Goal: Task Accomplishment & Management: Use online tool/utility

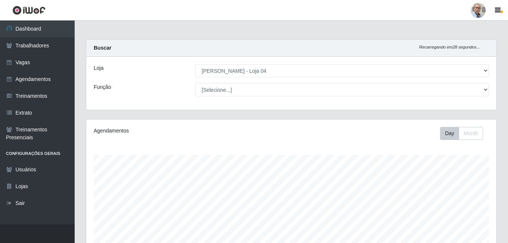
select select "251"
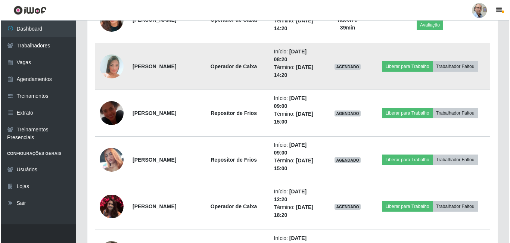
scroll to position [717, 0]
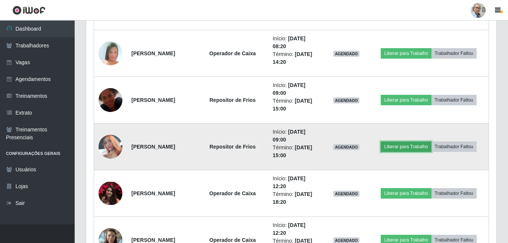
click at [397, 147] on button "Liberar para Trabalho" at bounding box center [406, 146] width 50 height 10
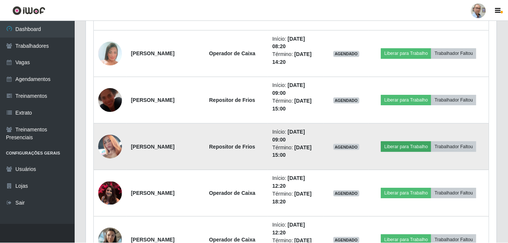
scroll to position [155, 407]
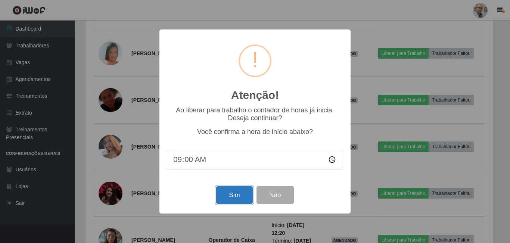
click at [237, 191] on button "Sim" at bounding box center [234, 195] width 36 height 18
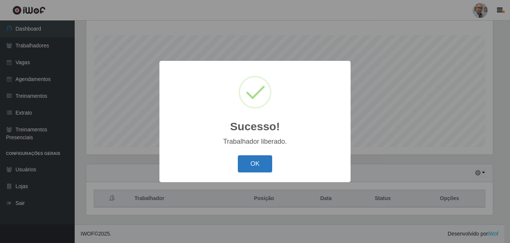
click at [255, 167] on button "OK" at bounding box center [255, 164] width 35 height 18
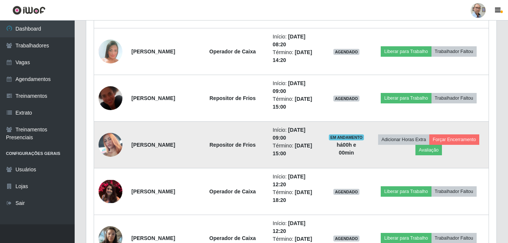
scroll to position [717, 0]
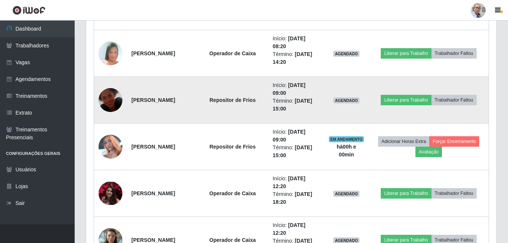
click at [115, 102] on img at bounding box center [111, 100] width 24 height 43
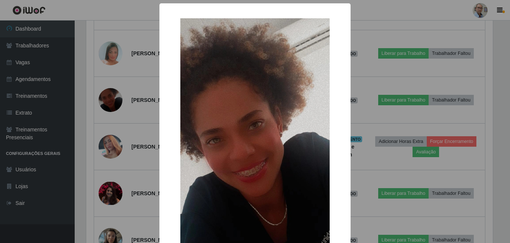
click at [130, 103] on div "× OK Cancel" at bounding box center [255, 121] width 510 height 243
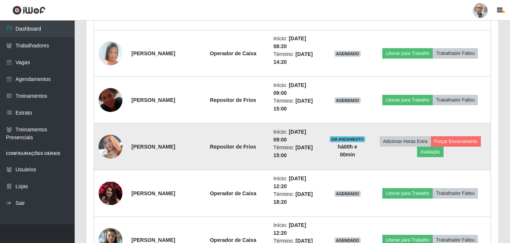
scroll to position [155, 410]
click at [107, 151] on img at bounding box center [111, 146] width 24 height 43
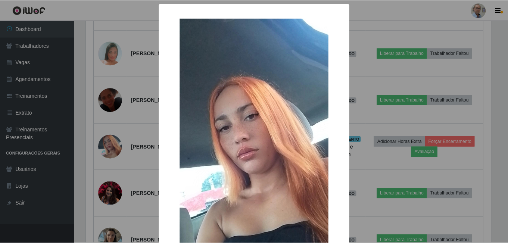
scroll to position [37, 0]
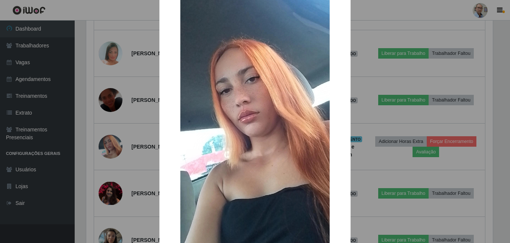
click at [136, 134] on div "× OK Cancel" at bounding box center [255, 121] width 510 height 243
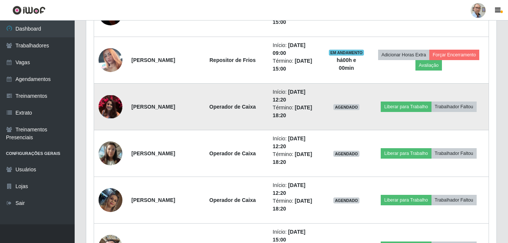
scroll to position [829, 0]
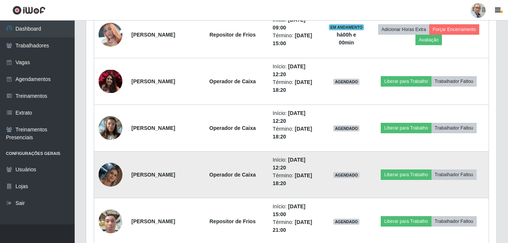
click at [113, 177] on img at bounding box center [111, 174] width 24 height 43
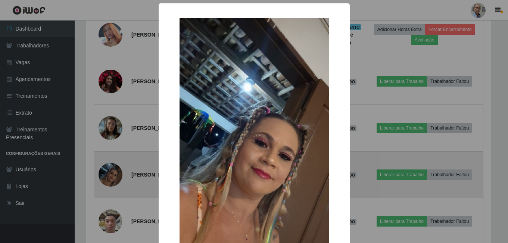
scroll to position [155, 407]
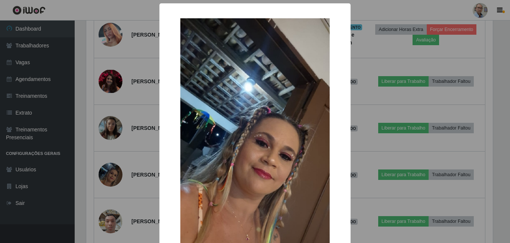
click at [145, 140] on div "× OK Cancel" at bounding box center [255, 121] width 510 height 243
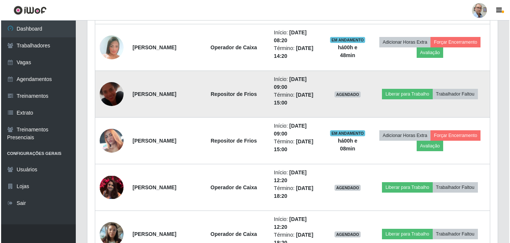
scroll to position [717, 0]
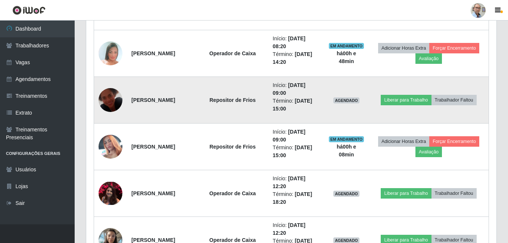
click at [104, 99] on img at bounding box center [111, 100] width 24 height 43
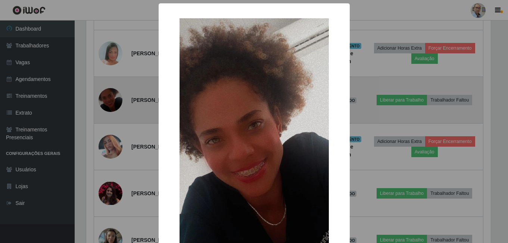
scroll to position [155, 407]
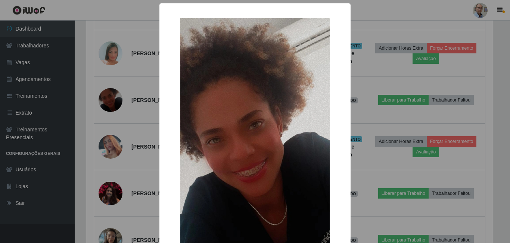
click at [363, 118] on div "× OK Cancel" at bounding box center [255, 121] width 510 height 243
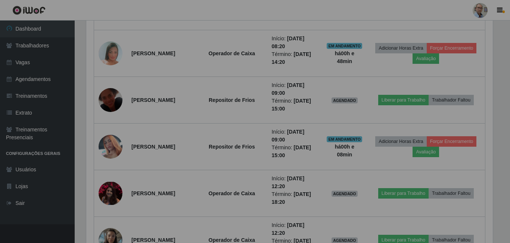
scroll to position [155, 410]
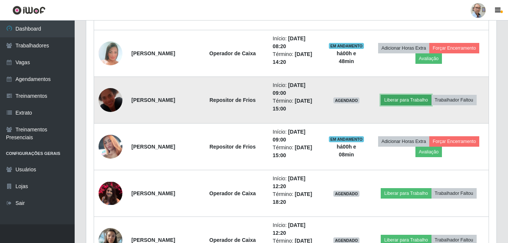
click at [407, 100] on button "Liberar para Trabalho" at bounding box center [406, 100] width 50 height 10
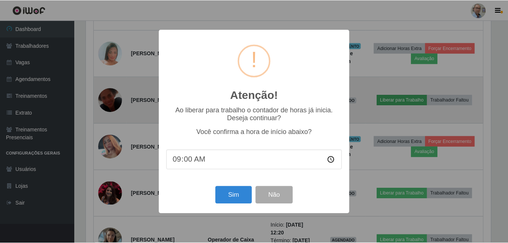
scroll to position [155, 407]
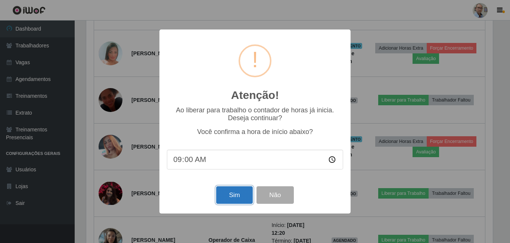
click at [236, 192] on button "Sim" at bounding box center [234, 195] width 36 height 18
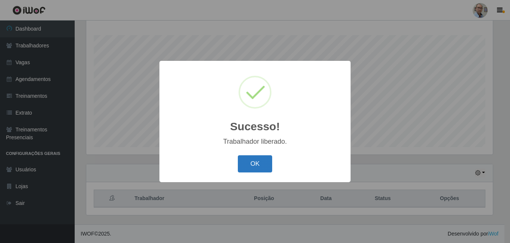
click at [253, 170] on button "OK" at bounding box center [255, 164] width 35 height 18
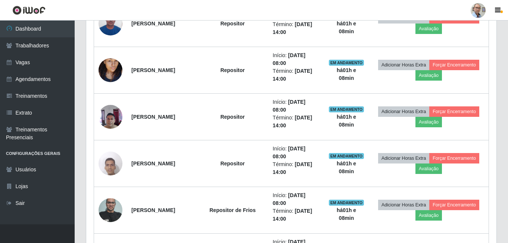
scroll to position [381, 0]
